Goal: Task Accomplishment & Management: Manage account settings

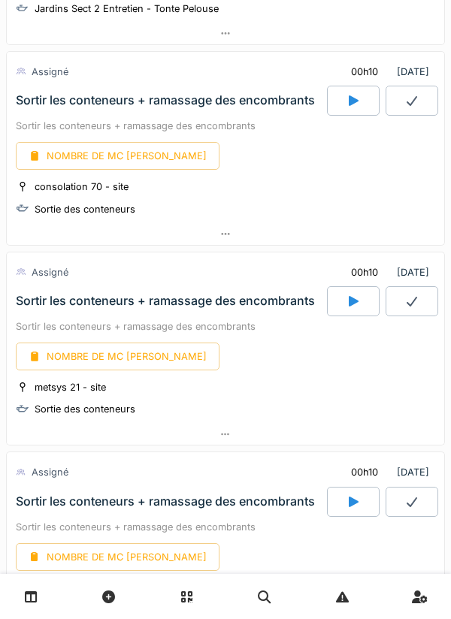
scroll to position [321, 0]
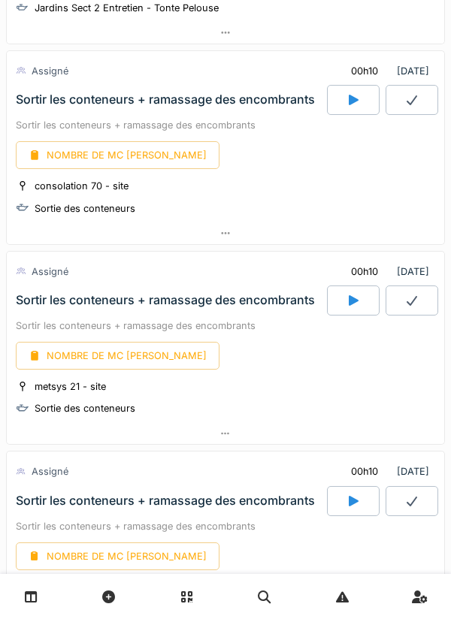
click at [360, 98] on icon at bounding box center [353, 100] width 15 height 12
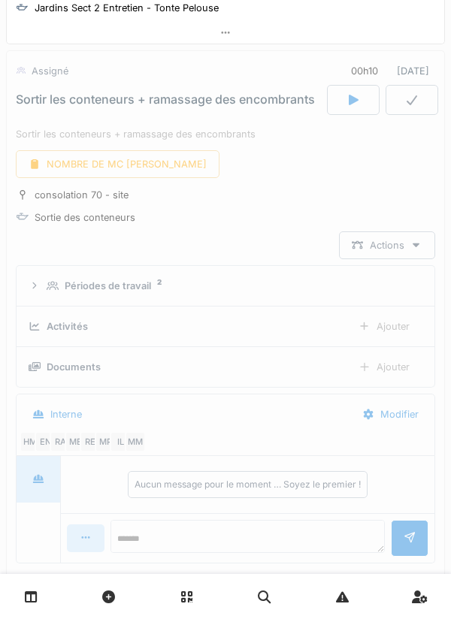
scroll to position [311, 0]
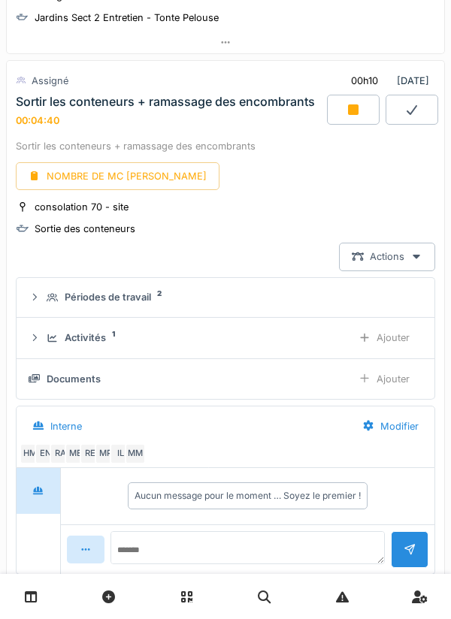
click at [358, 97] on div at bounding box center [353, 110] width 53 height 30
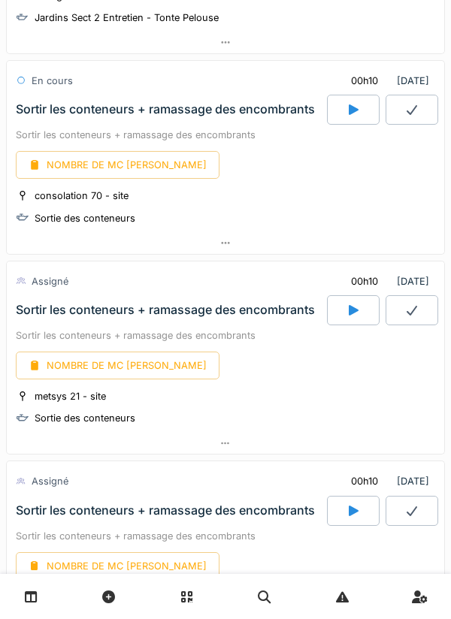
scroll to position [444, 0]
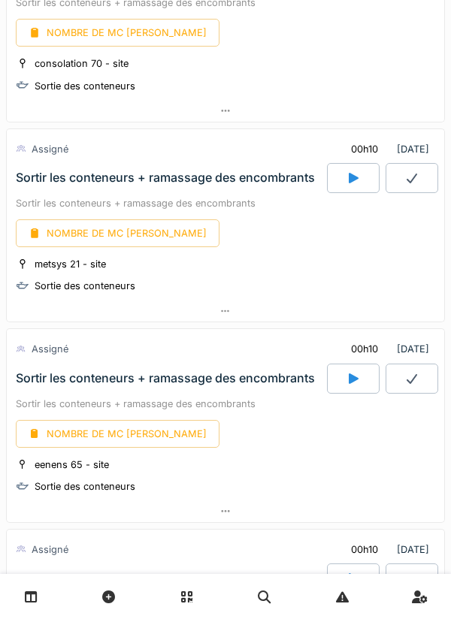
click at [343, 183] on div at bounding box center [353, 178] width 53 height 30
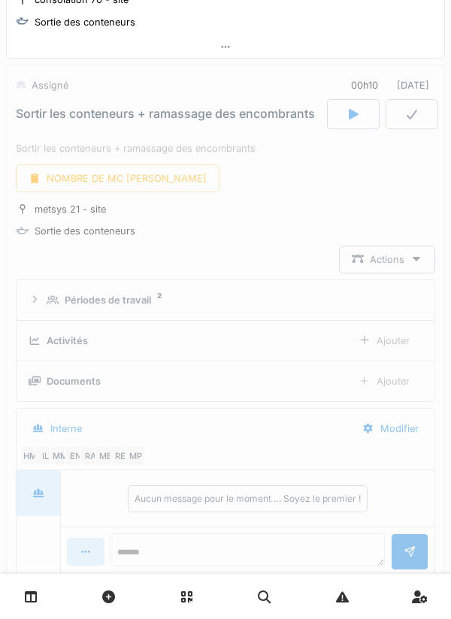
scroll to position [511, 0]
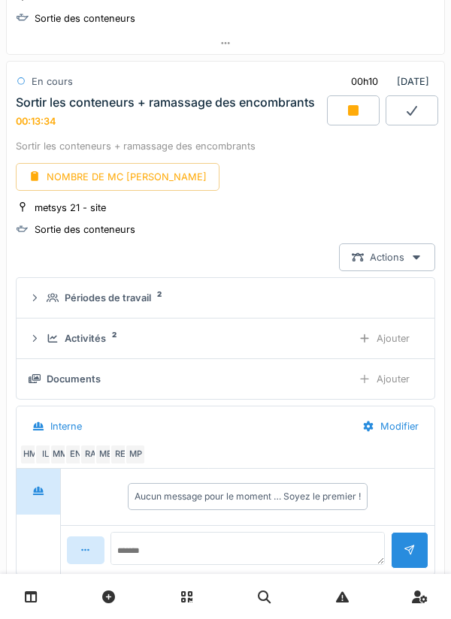
click at [343, 113] on div at bounding box center [353, 110] width 53 height 30
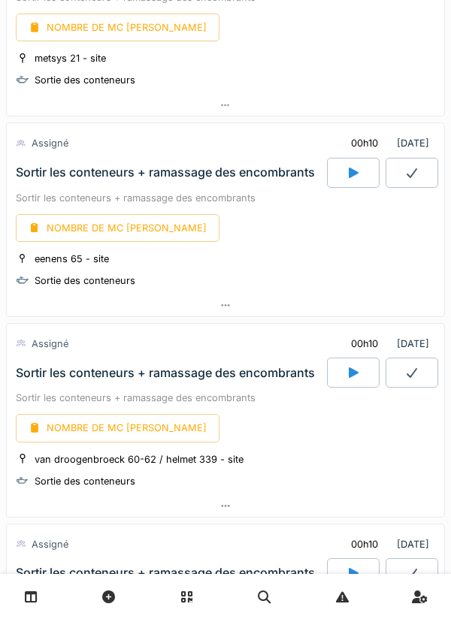
scroll to position [656, 0]
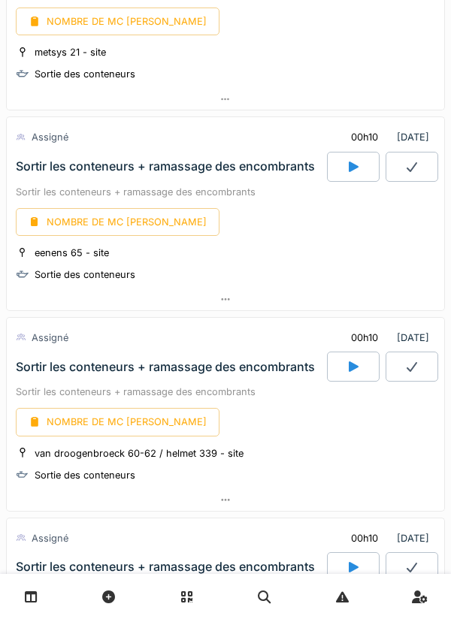
click at [347, 167] on icon at bounding box center [353, 167] width 15 height 12
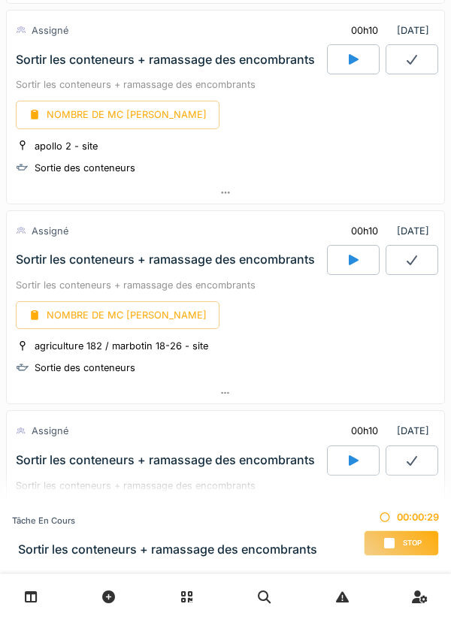
scroll to position [1712, 0]
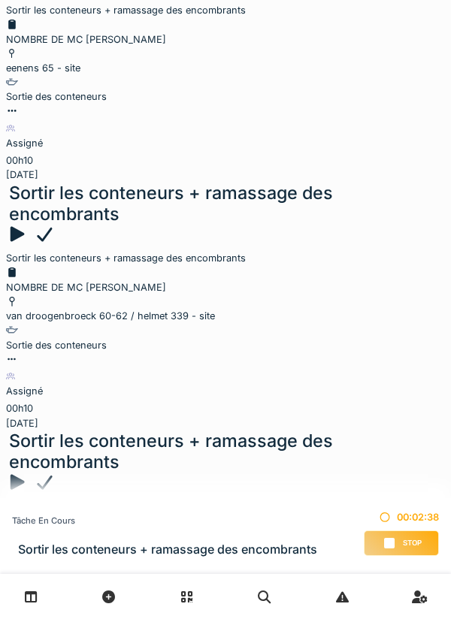
scroll to position [984, 0]
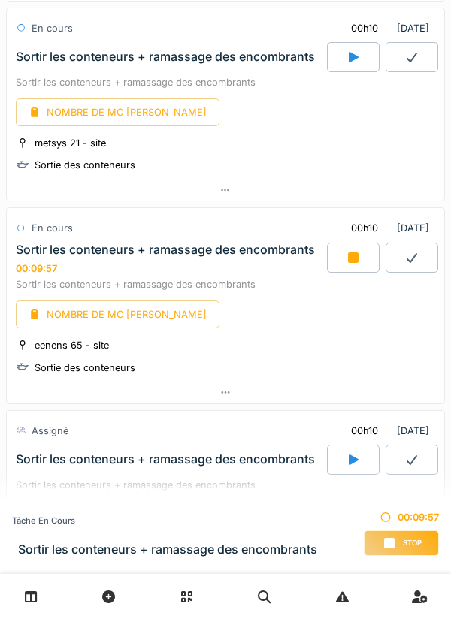
scroll to position [565, 0]
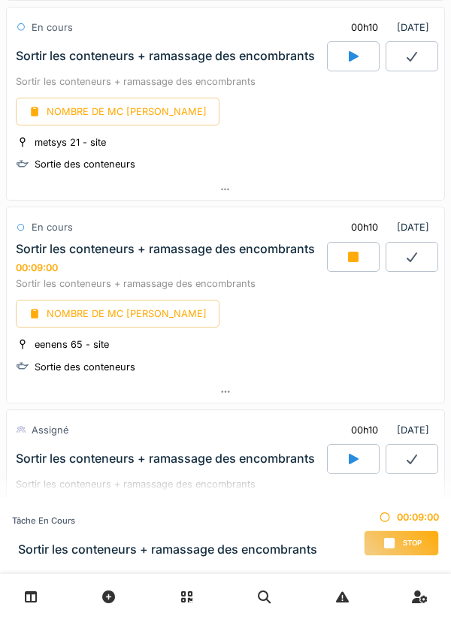
click at [348, 257] on icon at bounding box center [353, 257] width 11 height 11
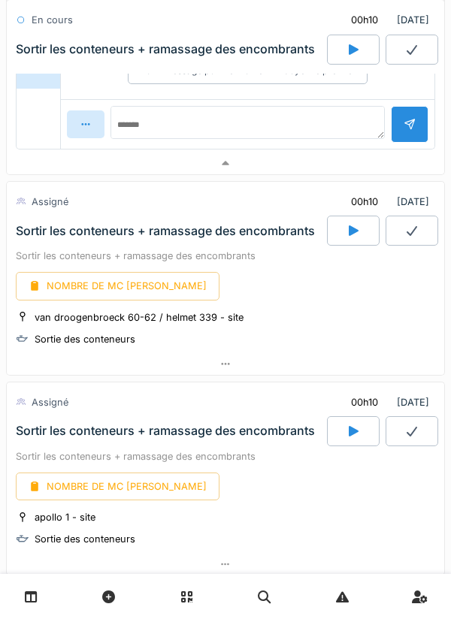
scroll to position [1152, 0]
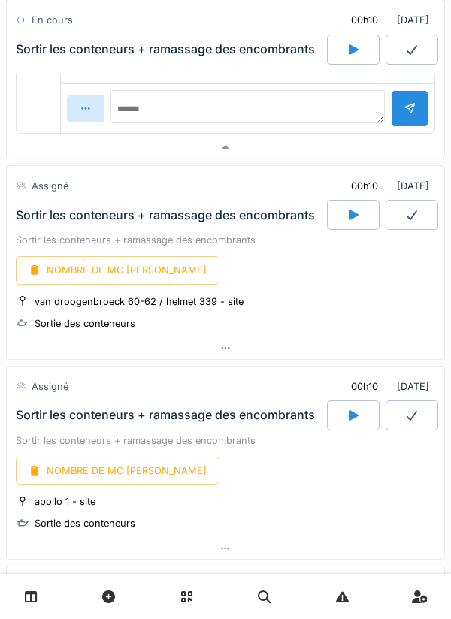
click at [350, 213] on icon at bounding box center [354, 215] width 10 height 11
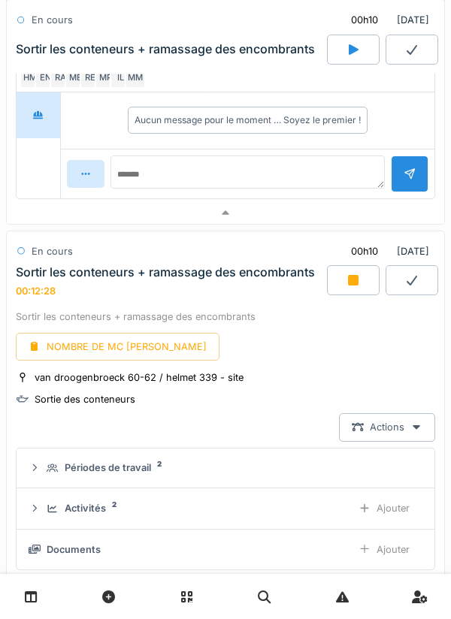
scroll to position [1087, 0]
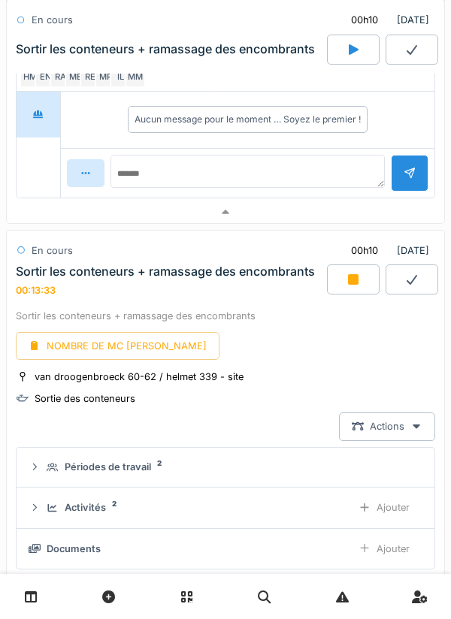
click at [358, 275] on icon at bounding box center [353, 279] width 11 height 11
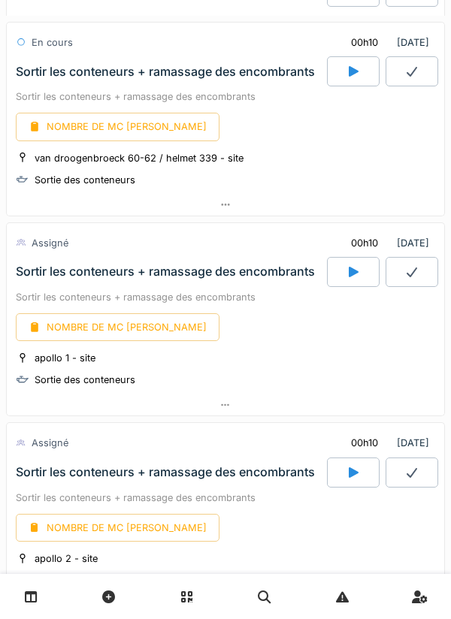
scroll to position [1296, 0]
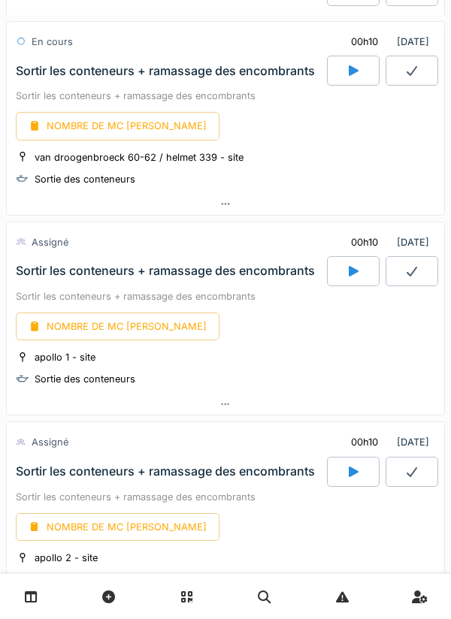
click at [353, 264] on div at bounding box center [353, 271] width 53 height 30
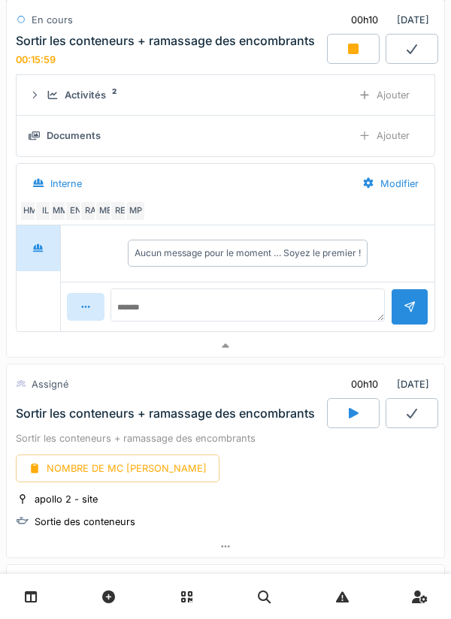
scroll to position [1697, 0]
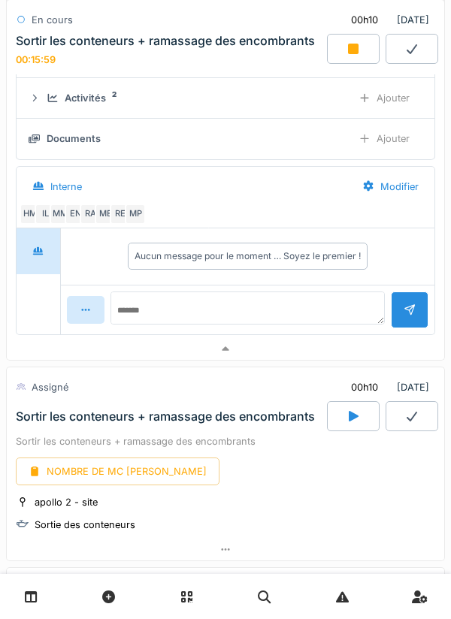
click at [359, 44] on icon at bounding box center [353, 49] width 15 height 12
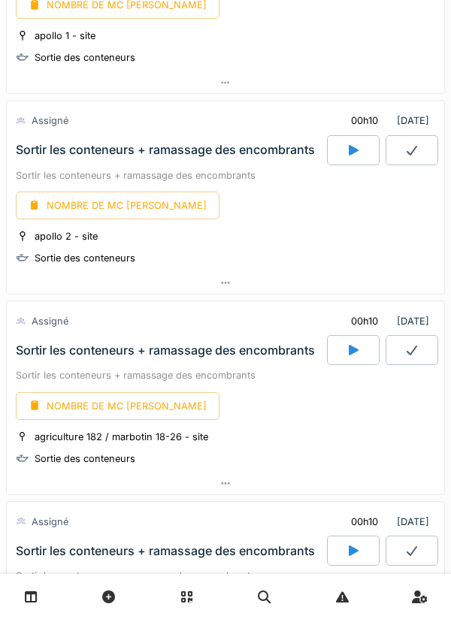
scroll to position [1611, 0]
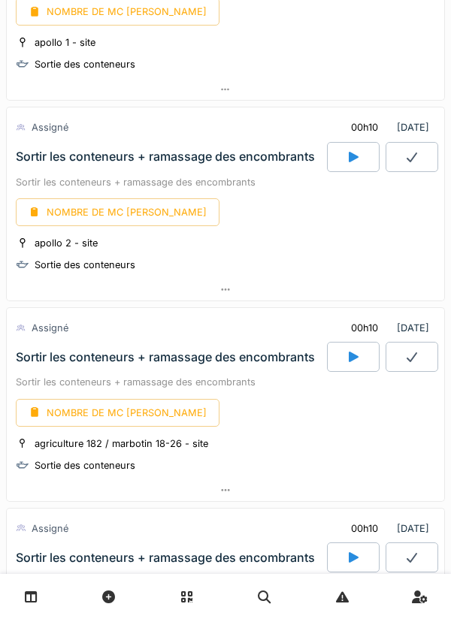
click at [350, 156] on icon at bounding box center [354, 157] width 10 height 11
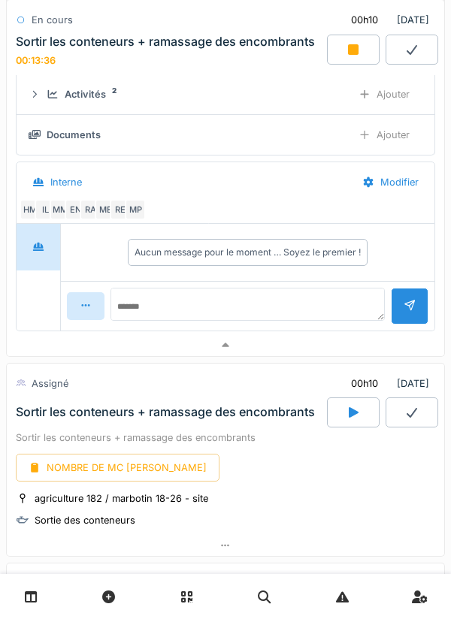
scroll to position [1861, 0]
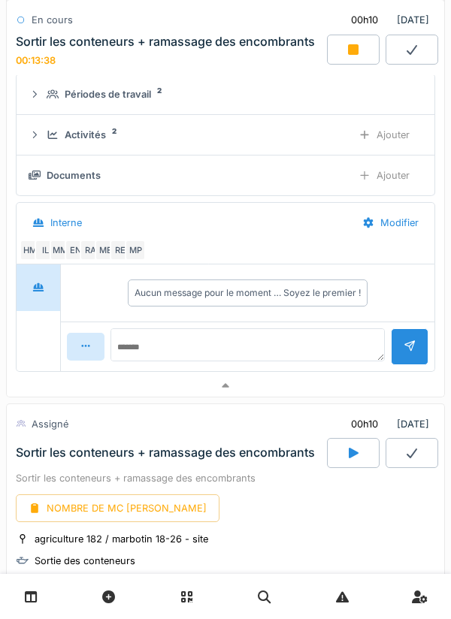
click at [350, 44] on icon at bounding box center [353, 49] width 11 height 11
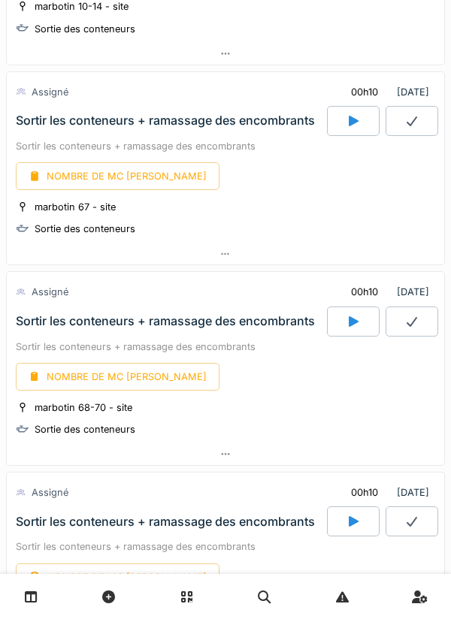
scroll to position [2258, 0]
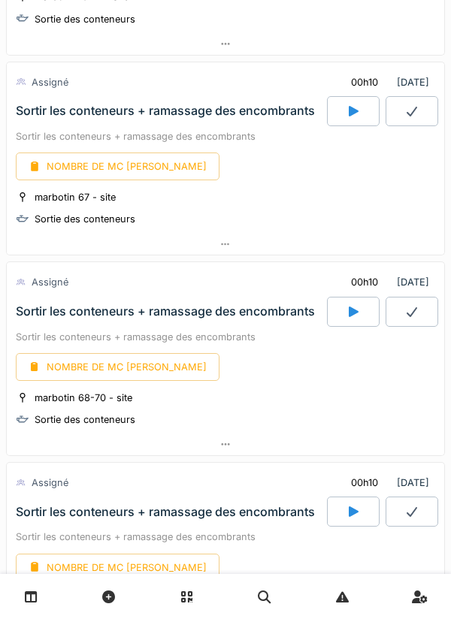
click at [353, 113] on icon at bounding box center [354, 111] width 10 height 11
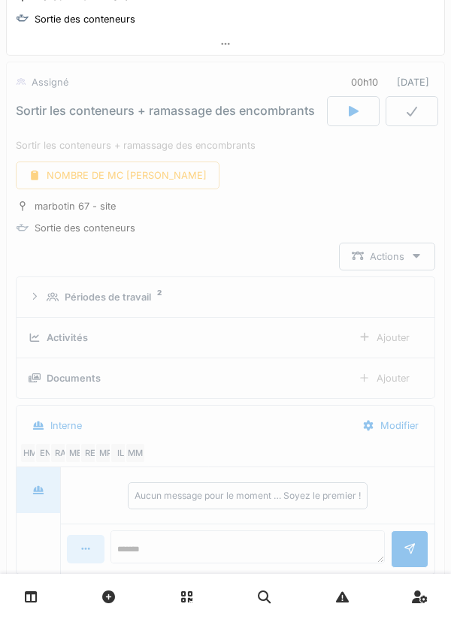
scroll to position [2260, 0]
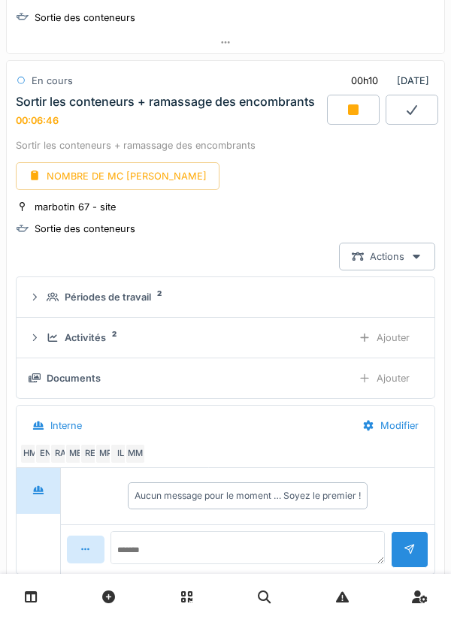
click at [346, 111] on icon at bounding box center [353, 110] width 15 height 12
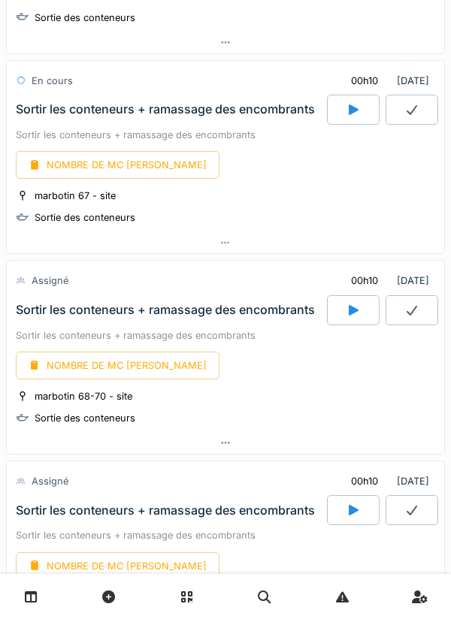
click at [346, 307] on icon at bounding box center [353, 310] width 15 height 12
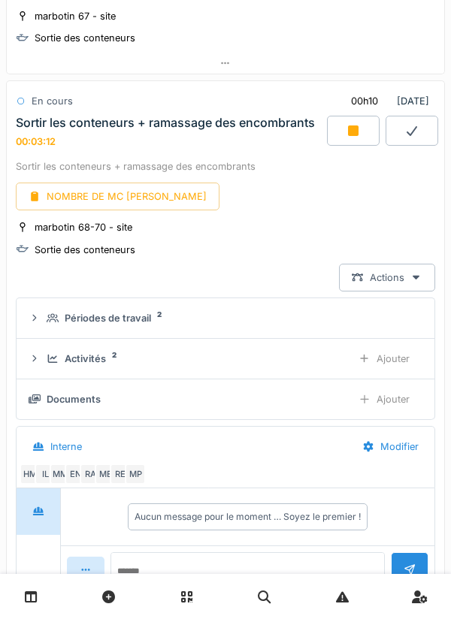
scroll to position [2442, 0]
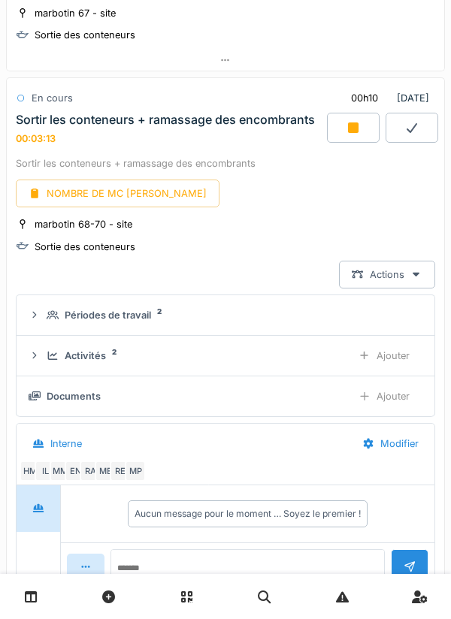
click at [365, 127] on div at bounding box center [353, 128] width 53 height 30
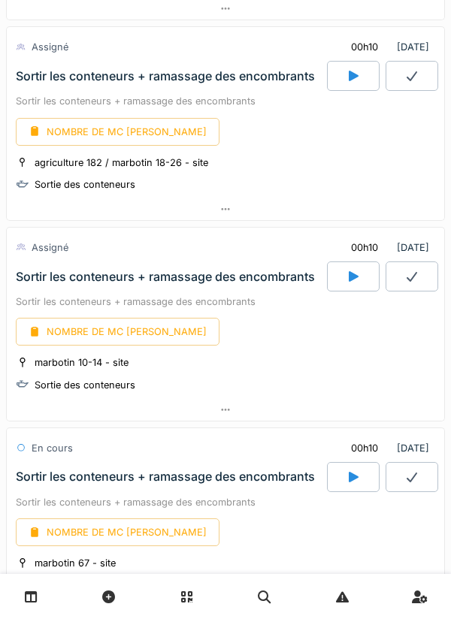
scroll to position [1896, 0]
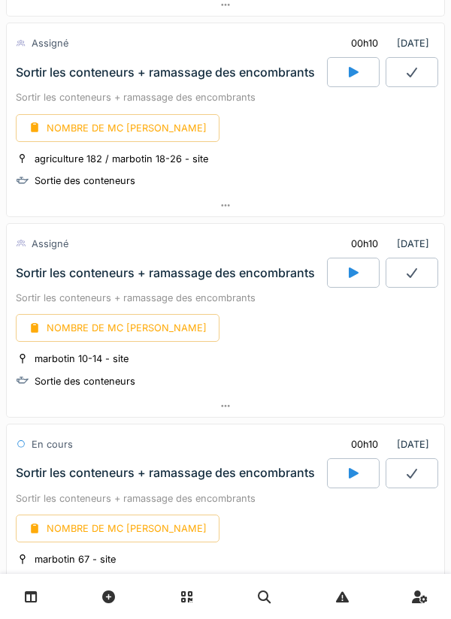
click at [346, 80] on div at bounding box center [353, 72] width 53 height 30
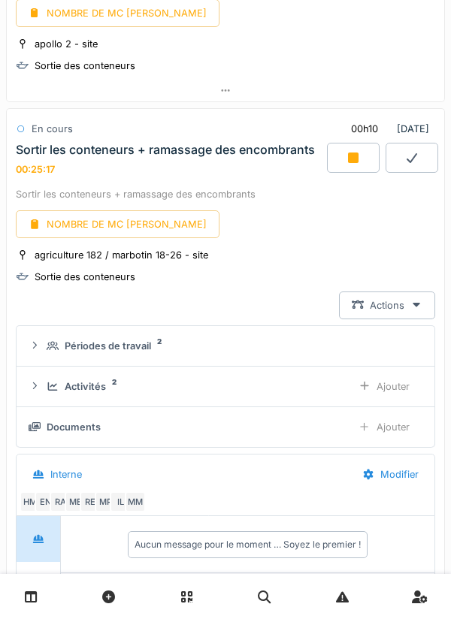
scroll to position [1809, 0]
click at [349, 156] on icon at bounding box center [353, 158] width 11 height 11
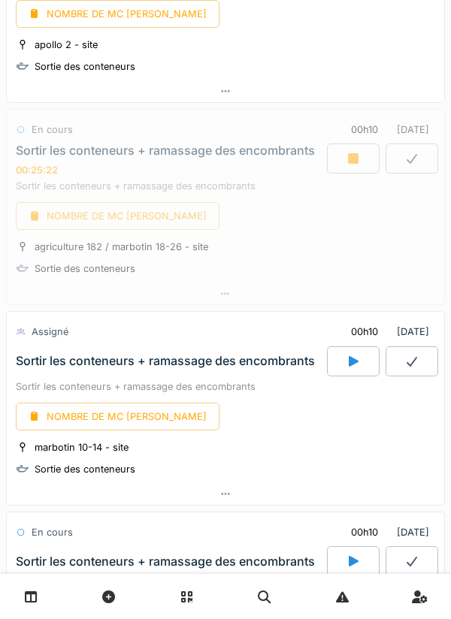
click at [344, 361] on div at bounding box center [353, 362] width 53 height 30
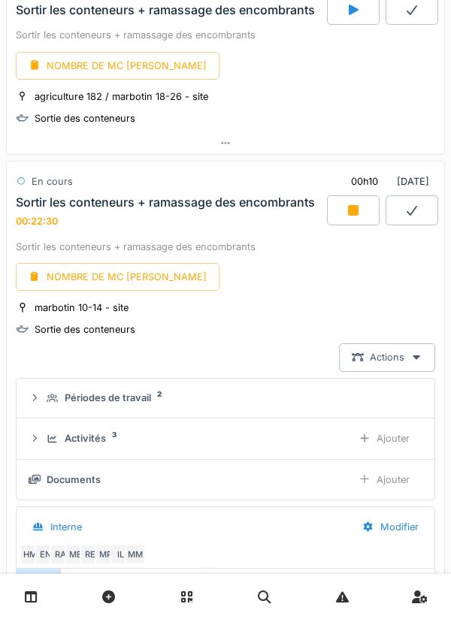
scroll to position [1970, 0]
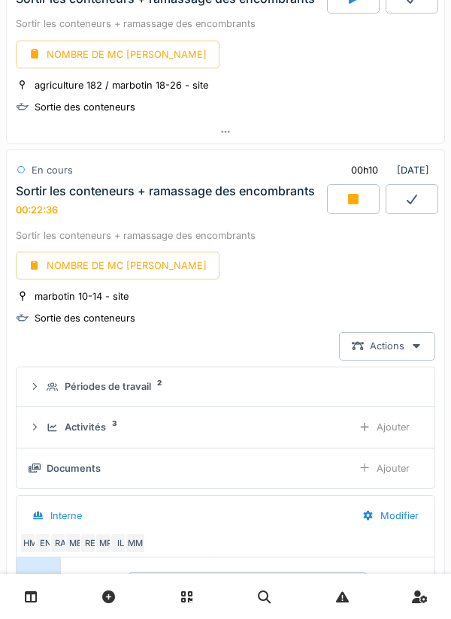
click at [341, 198] on div at bounding box center [353, 199] width 53 height 30
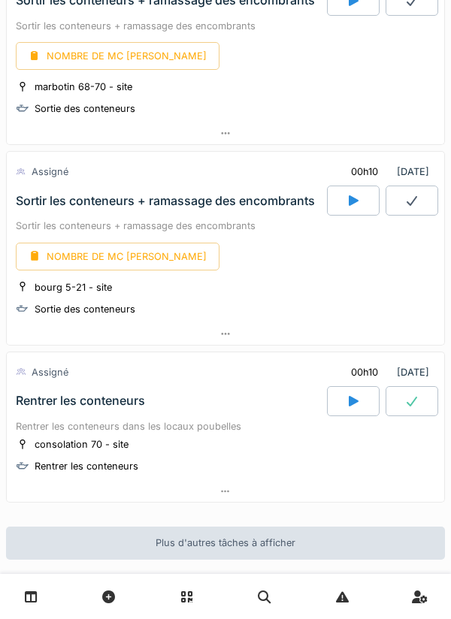
scroll to position [2566, 0]
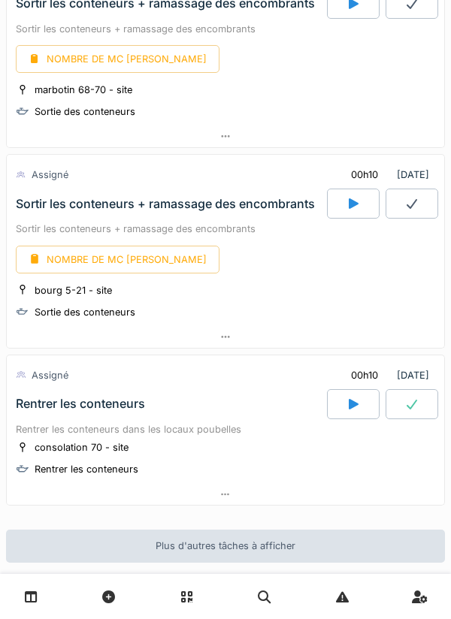
click at [347, 201] on icon at bounding box center [353, 204] width 15 height 12
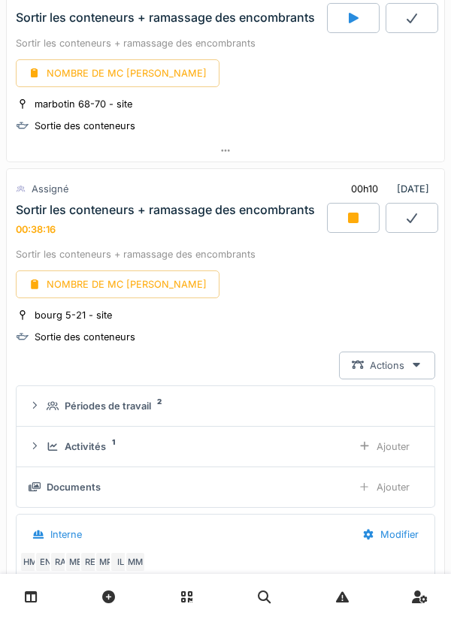
scroll to position [2557, 0]
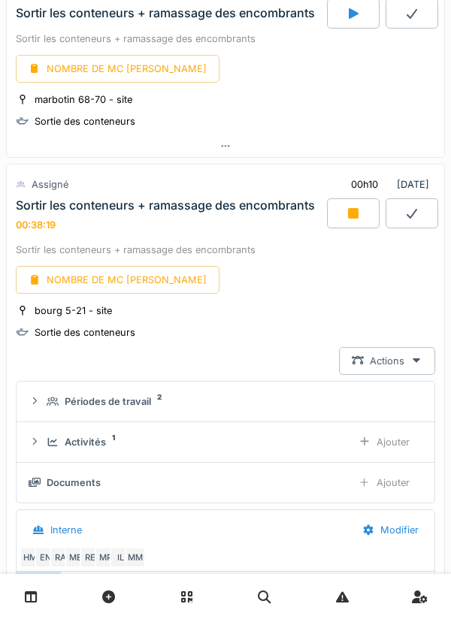
click at [349, 217] on icon at bounding box center [353, 213] width 11 height 11
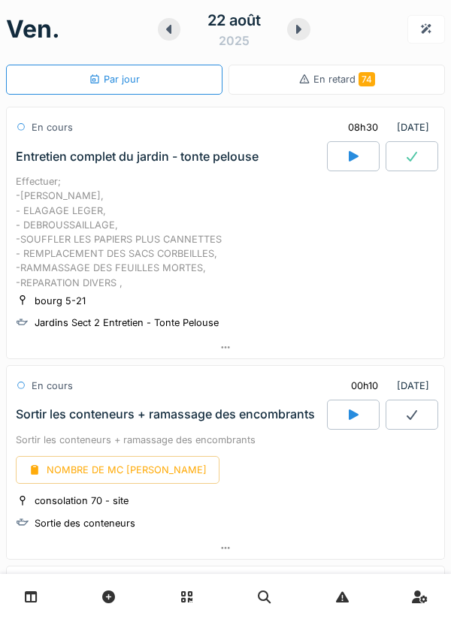
scroll to position [0, 0]
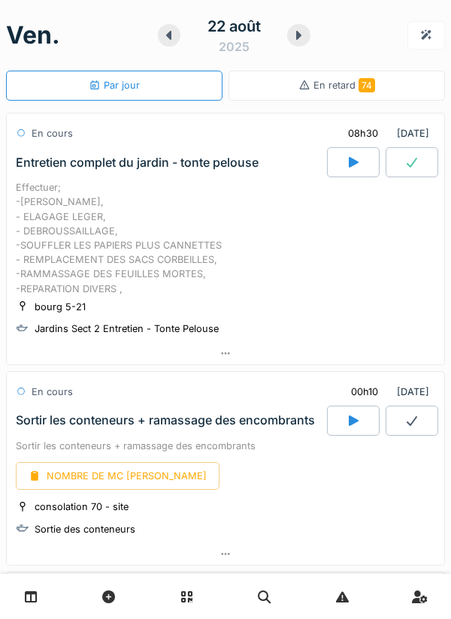
click at [350, 164] on icon at bounding box center [354, 162] width 10 height 11
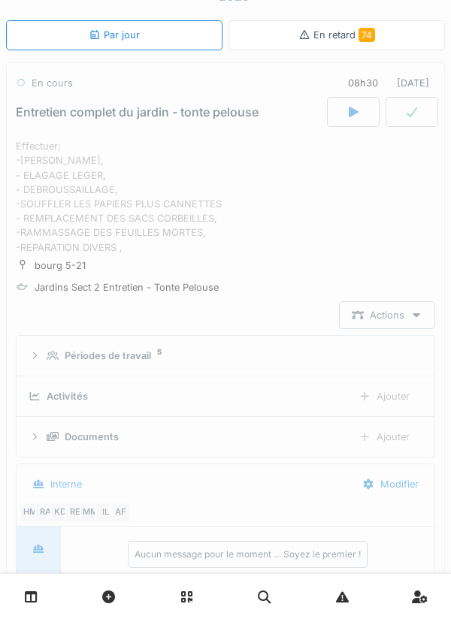
scroll to position [53, 0]
